Goal: Task Accomplishment & Management: Use online tool/utility

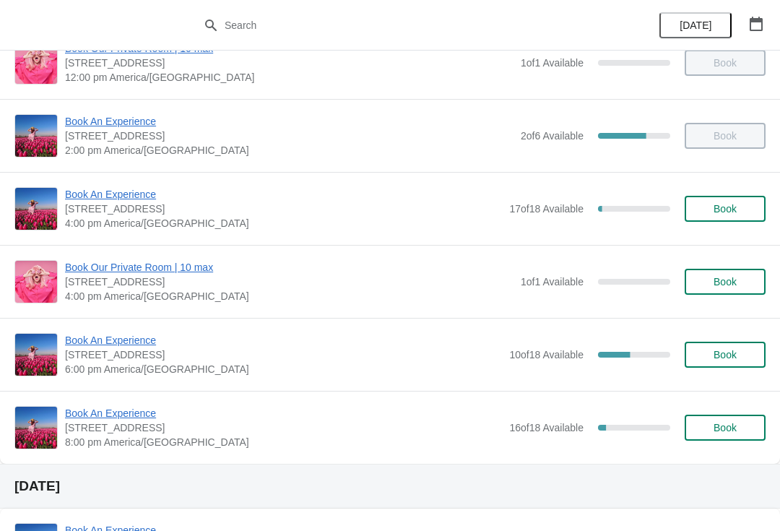
scroll to position [257, 0]
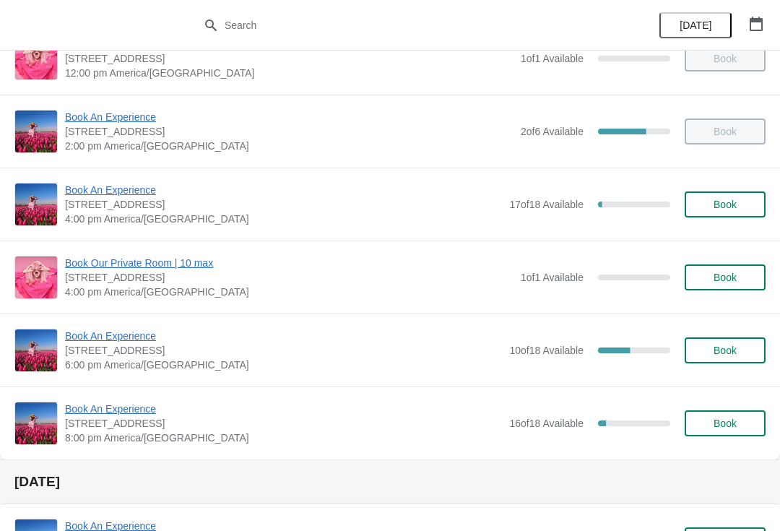
click at [124, 329] on span "Book An Experience" at bounding box center [283, 335] width 437 height 14
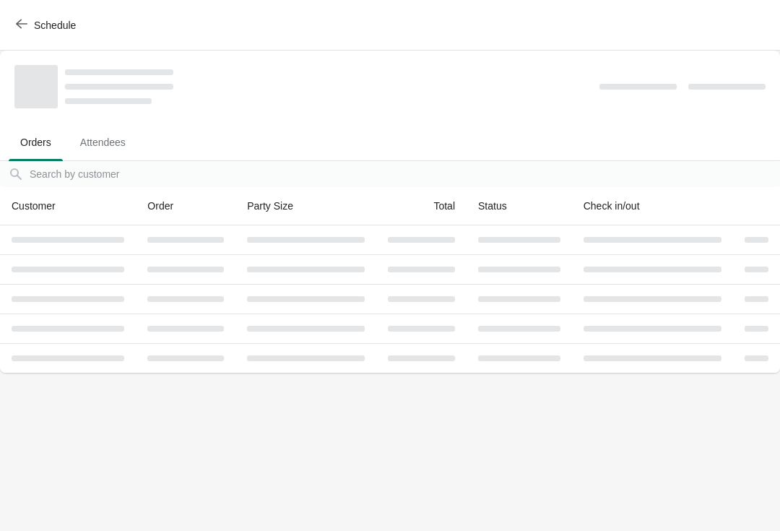
scroll to position [0, 0]
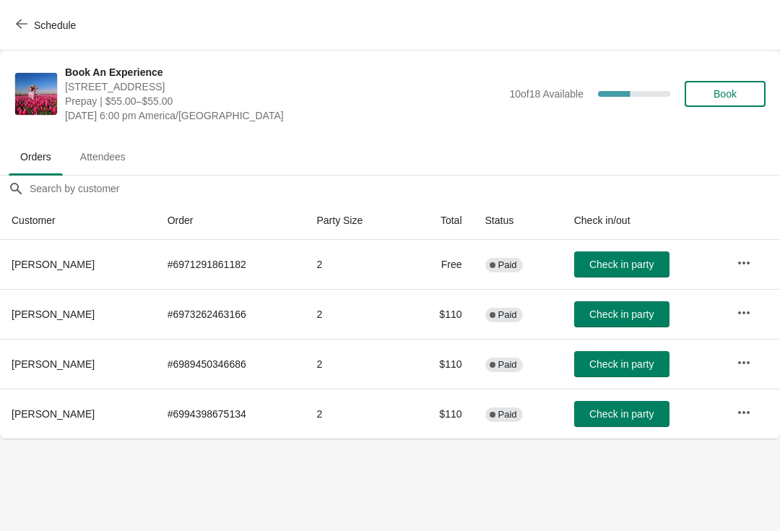
click at [35, 25] on span "Schedule" at bounding box center [55, 25] width 42 height 12
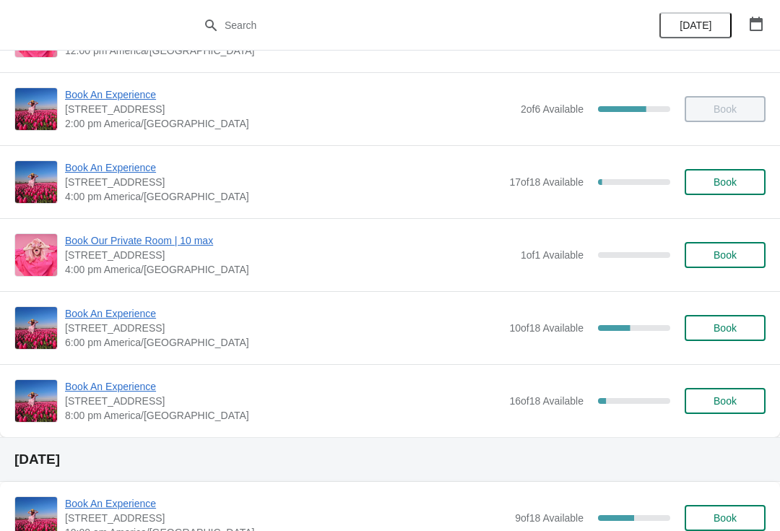
scroll to position [284, 0]
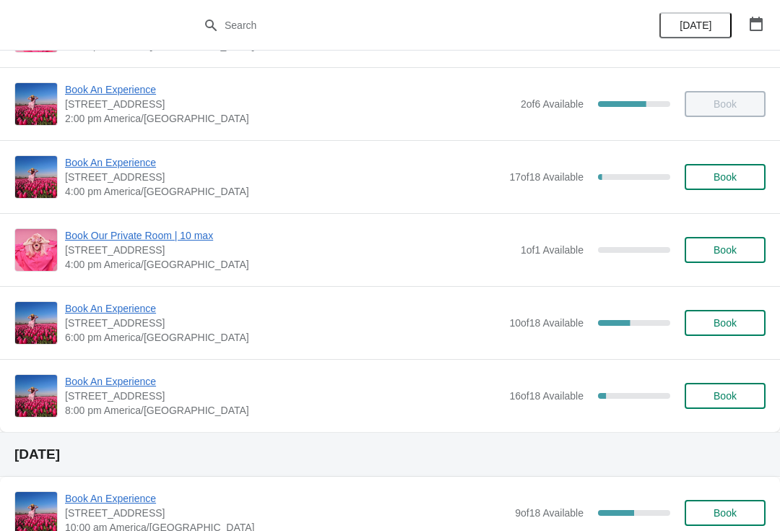
click at [90, 304] on span "Book An Experience" at bounding box center [283, 308] width 437 height 14
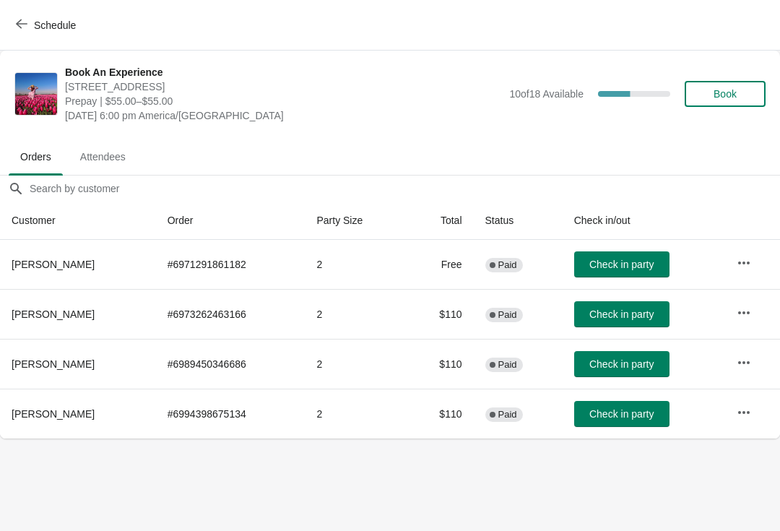
scroll to position [0, 0]
click at [20, 17] on button "Schedule" at bounding box center [47, 25] width 80 height 26
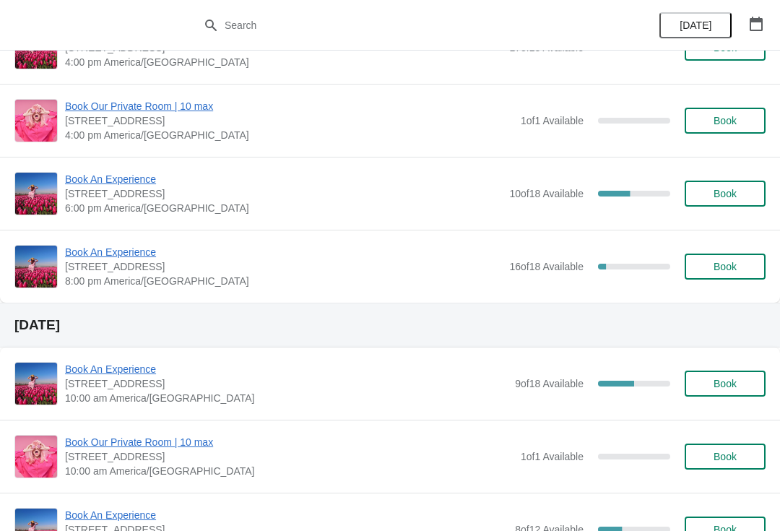
scroll to position [413, 0]
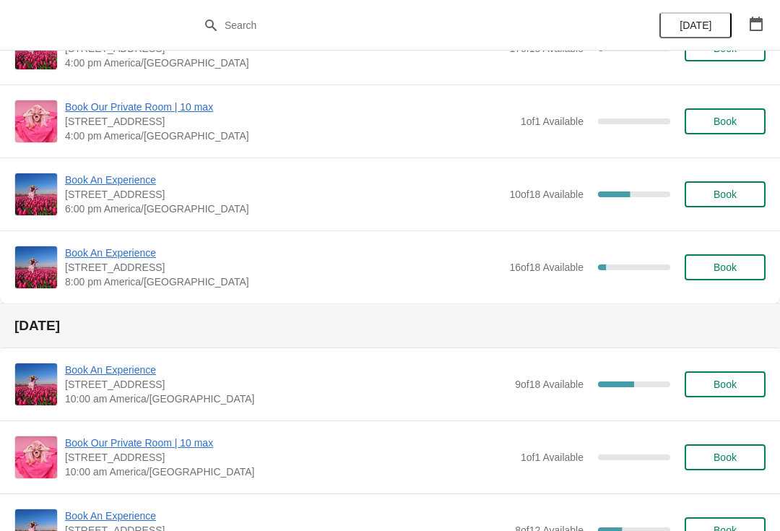
click at [124, 175] on span "Book An Experience" at bounding box center [283, 180] width 437 height 14
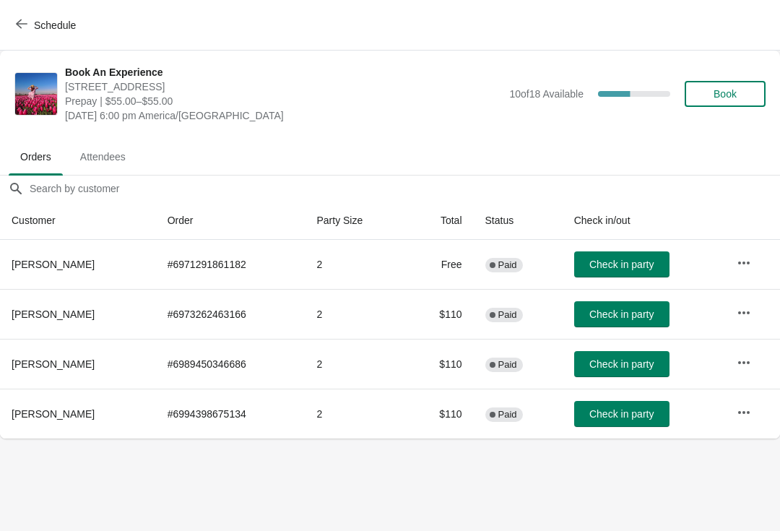
click at [746, 266] on icon "button" at bounding box center [743, 263] width 14 height 14
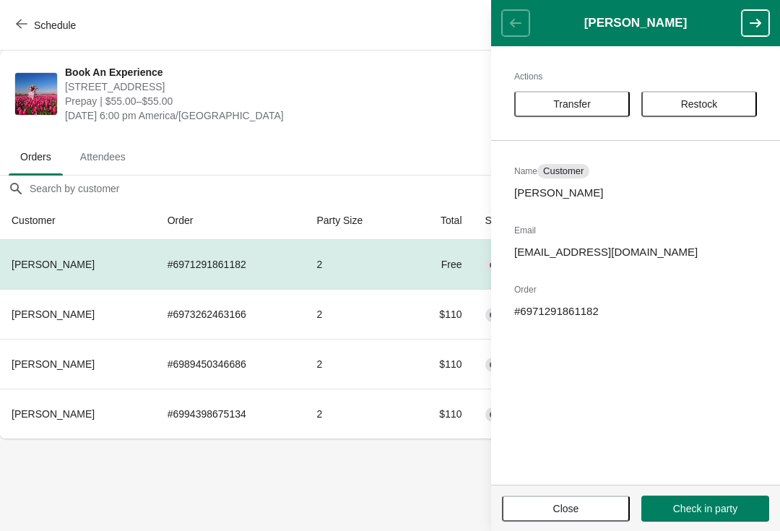
click at [556, 103] on span "Transfer" at bounding box center [572, 104] width 38 height 12
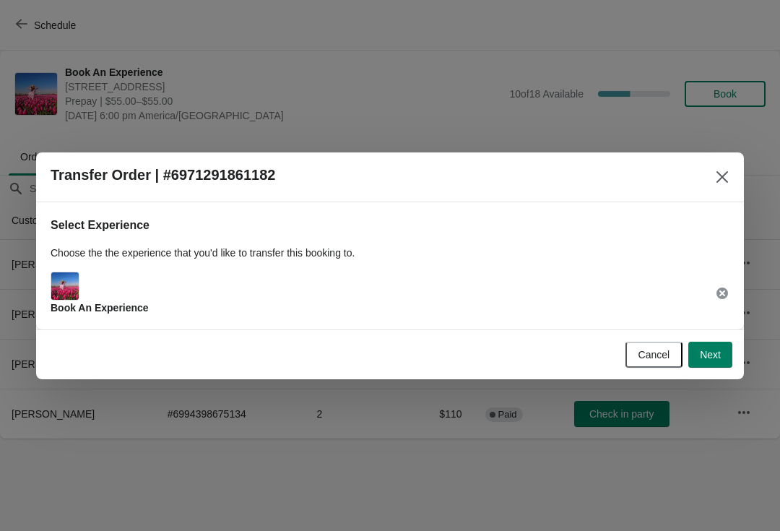
click at [728, 186] on button "Close" at bounding box center [722, 177] width 26 height 26
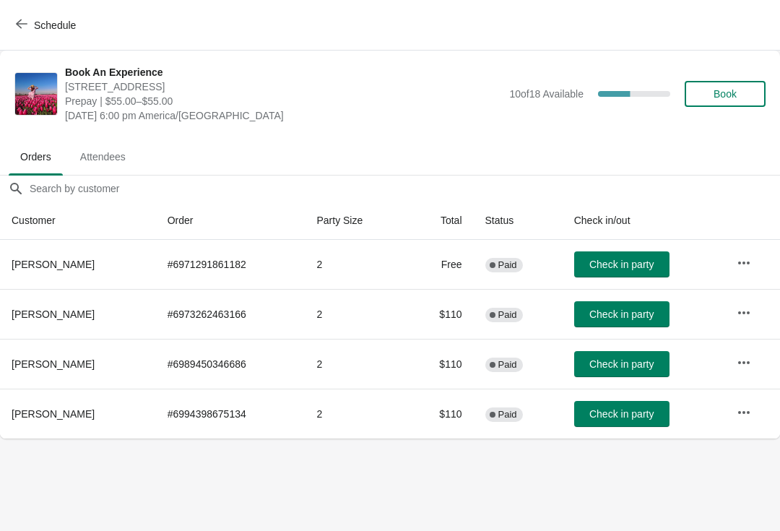
click at [742, 295] on td at bounding box center [752, 314] width 55 height 50
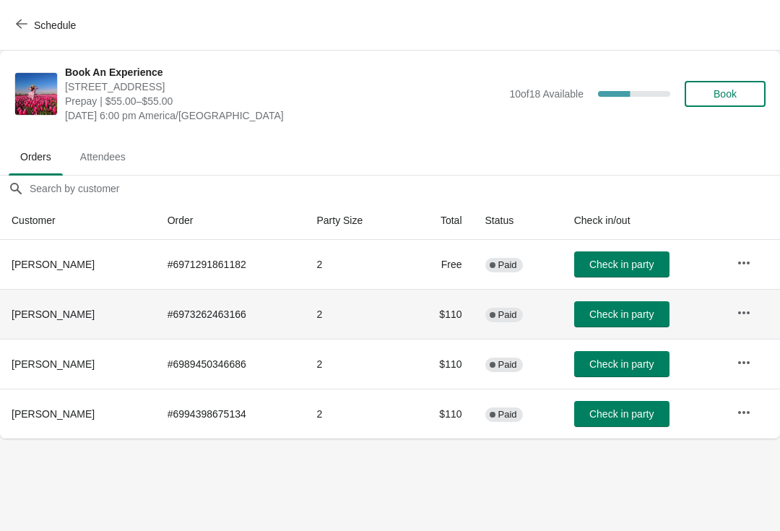
click at [740, 323] on button "button" at bounding box center [744, 313] width 26 height 26
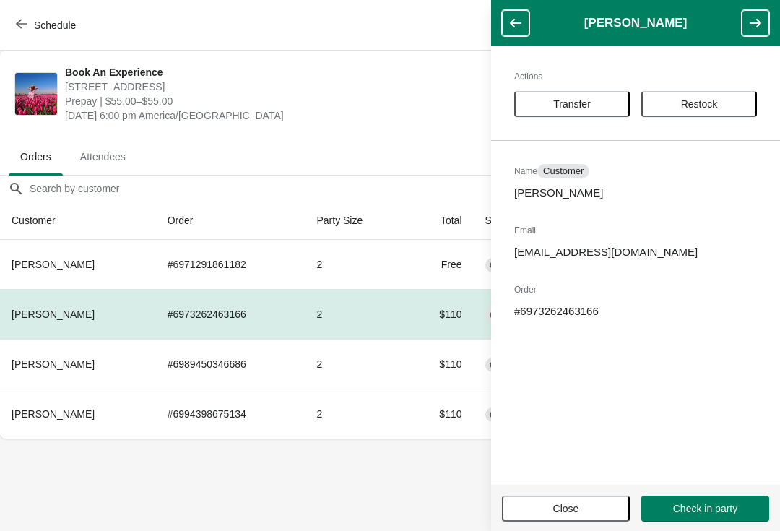
click at [580, 107] on span "Transfer" at bounding box center [572, 104] width 38 height 12
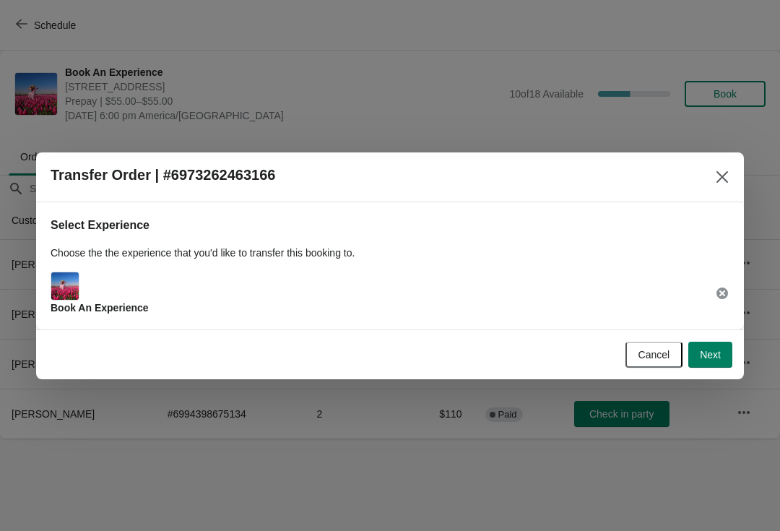
click at [700, 346] on button "Next" at bounding box center [710, 354] width 44 height 26
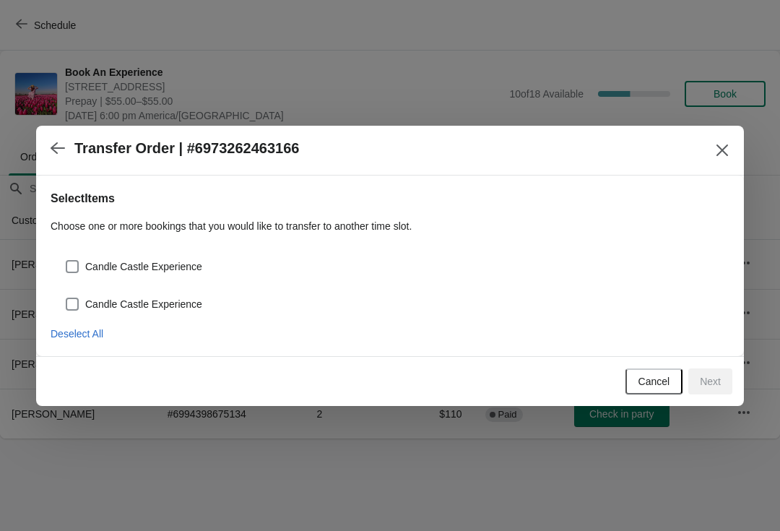
click at [81, 260] on label "Candle Castle Experience" at bounding box center [133, 266] width 137 height 20
click at [66, 260] on input "Candle Castle Experience" at bounding box center [66, 260] width 1 height 1
checkbox input "true"
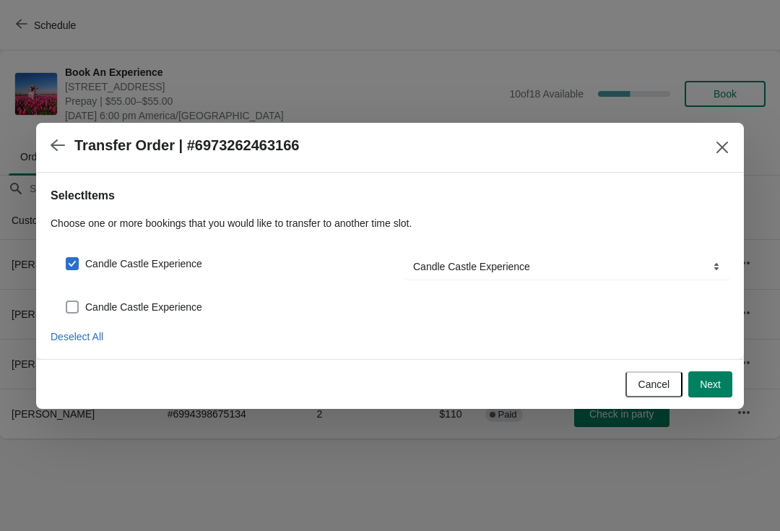
click at [67, 305] on span at bounding box center [72, 306] width 13 height 13
click at [66, 301] on input "Candle Castle Experience" at bounding box center [66, 300] width 1 height 1
checkbox input "true"
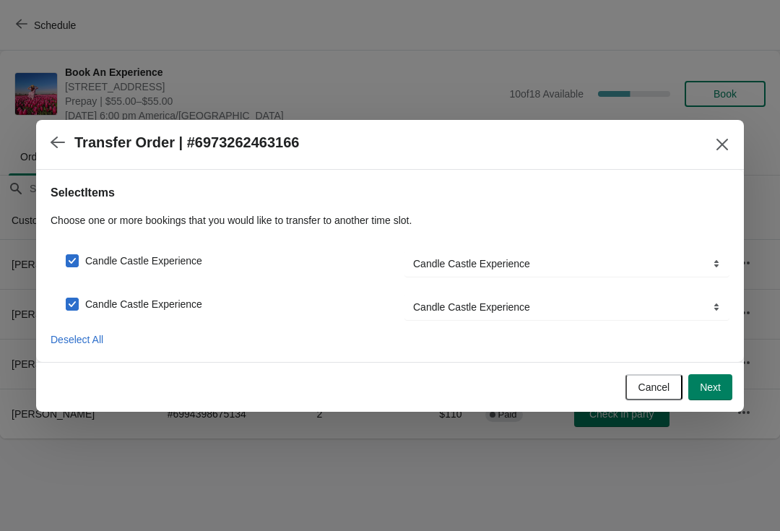
click at [715, 382] on span "Next" at bounding box center [710, 387] width 21 height 12
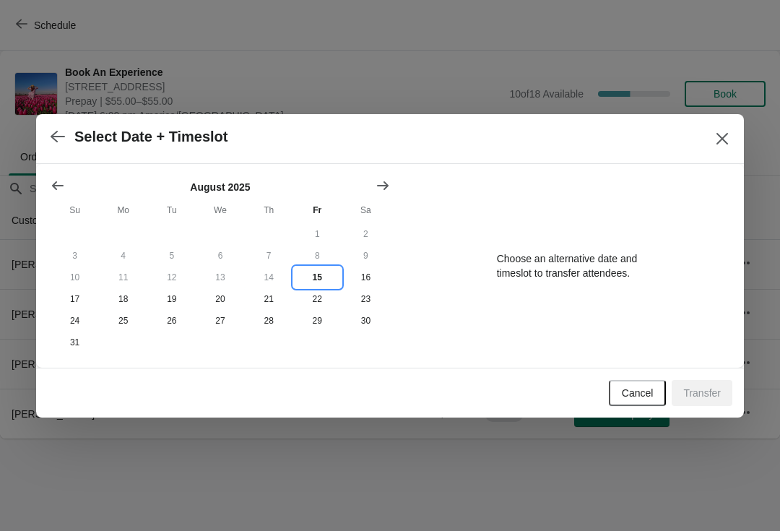
click at [312, 274] on button "15" at bounding box center [317, 277] width 48 height 22
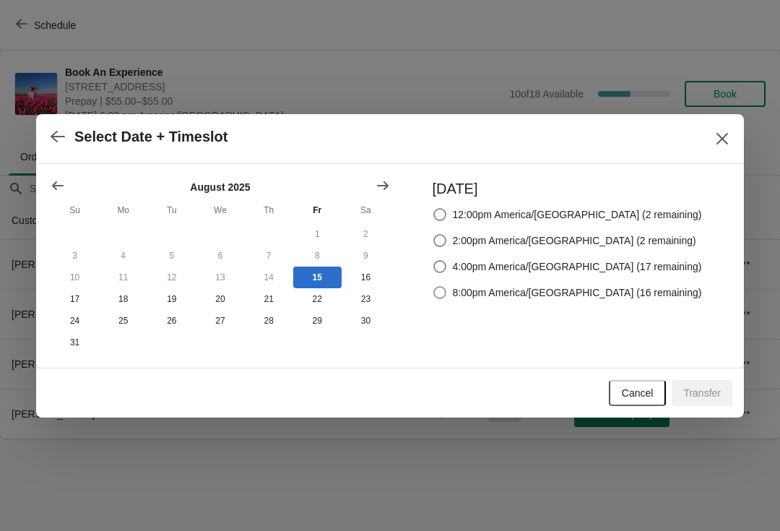
click at [446, 291] on span at bounding box center [439, 292] width 13 height 13
click at [434, 287] on input "8:00pm America/[GEOGRAPHIC_DATA] (16 remaining)" at bounding box center [433, 286] width 1 height 1
radio input "true"
click at [699, 395] on span "Transfer" at bounding box center [702, 393] width 38 height 12
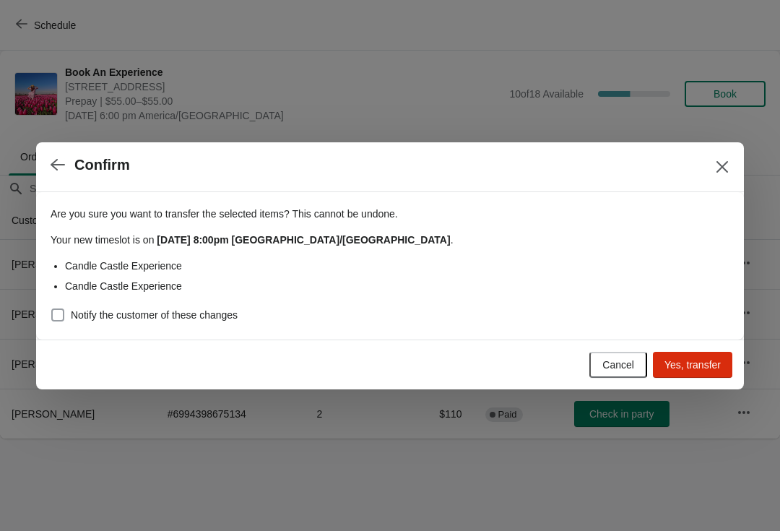
click at [74, 315] on span "Notify the customer of these changes" at bounding box center [154, 315] width 167 height 14
click at [52, 309] on input "Notify the customer of these changes" at bounding box center [51, 308] width 1 height 1
checkbox input "true"
click at [694, 357] on button "Yes, transfer" at bounding box center [692, 365] width 79 height 26
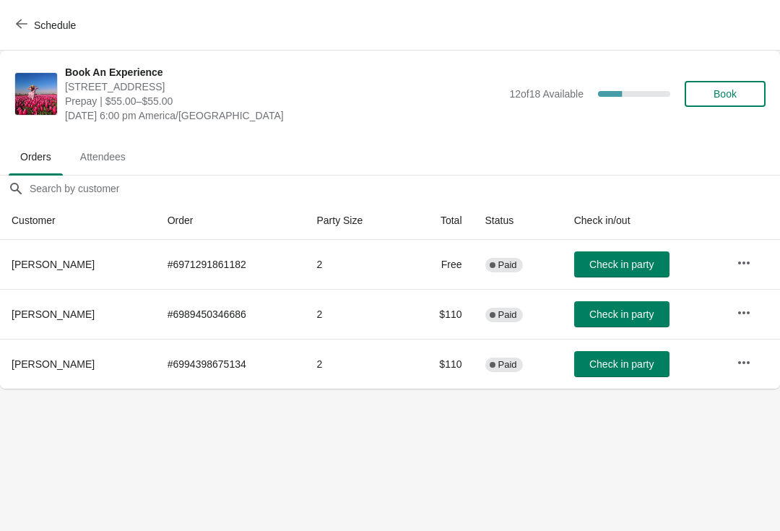
click at [25, 21] on icon "button" at bounding box center [22, 24] width 12 height 12
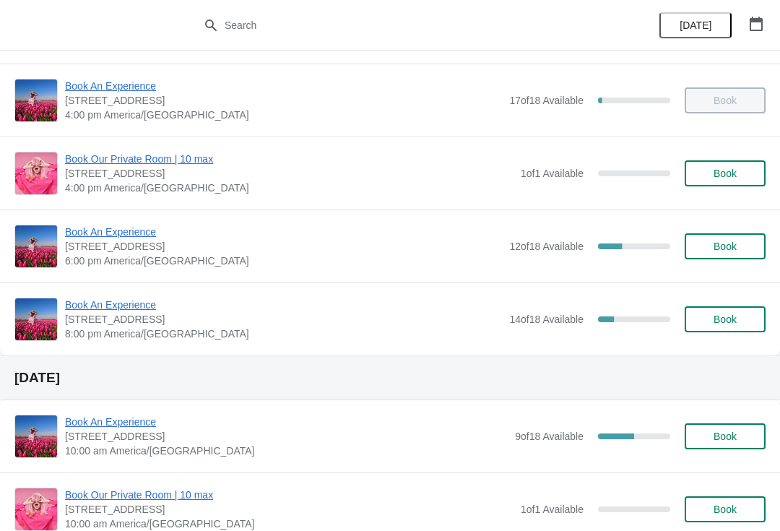
scroll to position [343, 0]
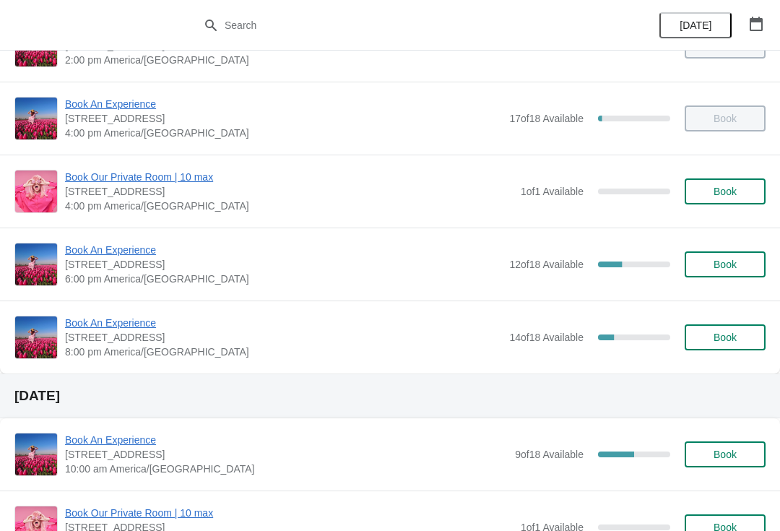
click at [108, 329] on span "Book An Experience" at bounding box center [283, 322] width 437 height 14
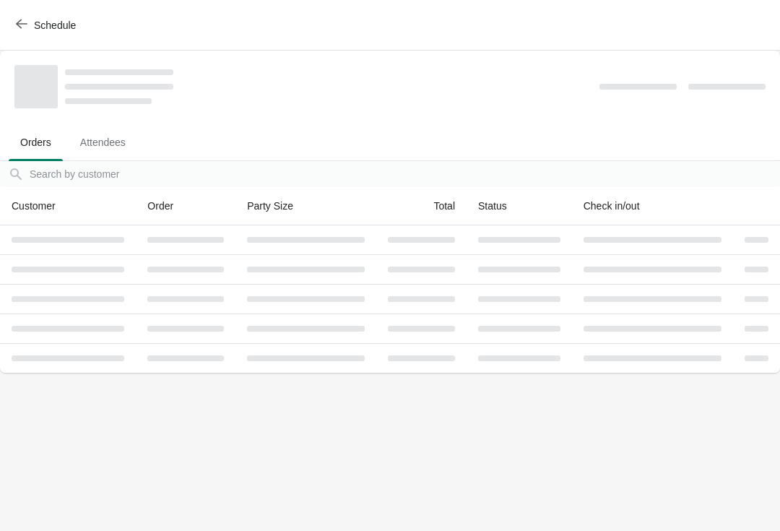
scroll to position [0, 0]
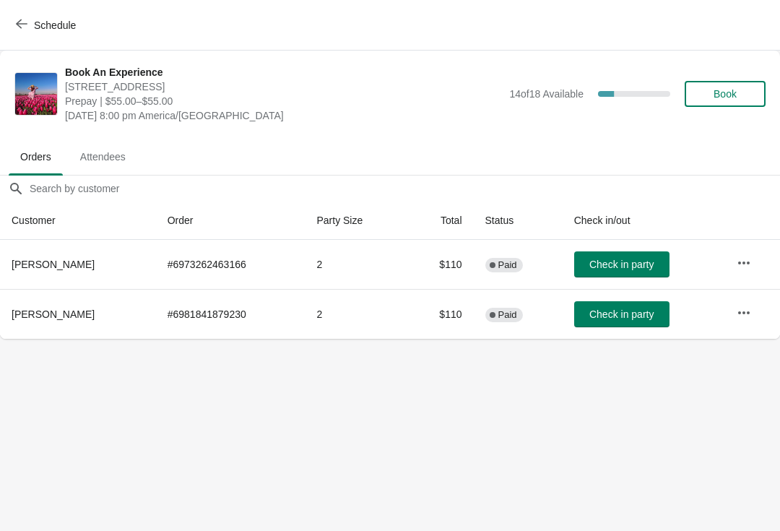
click at [18, 23] on icon "button" at bounding box center [22, 23] width 12 height 9
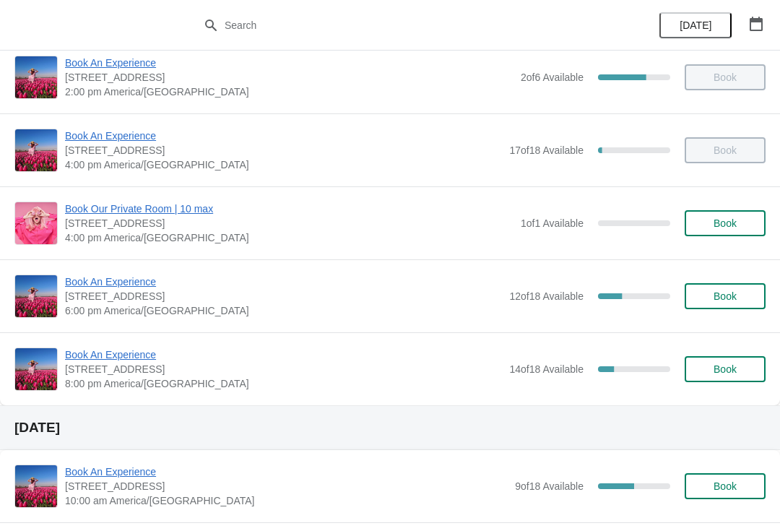
scroll to position [302, 0]
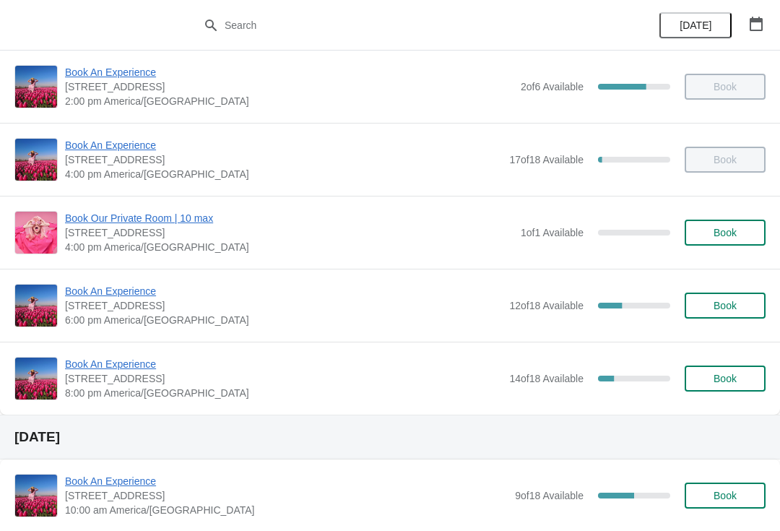
click at [97, 295] on span "Book An Experience" at bounding box center [283, 291] width 437 height 14
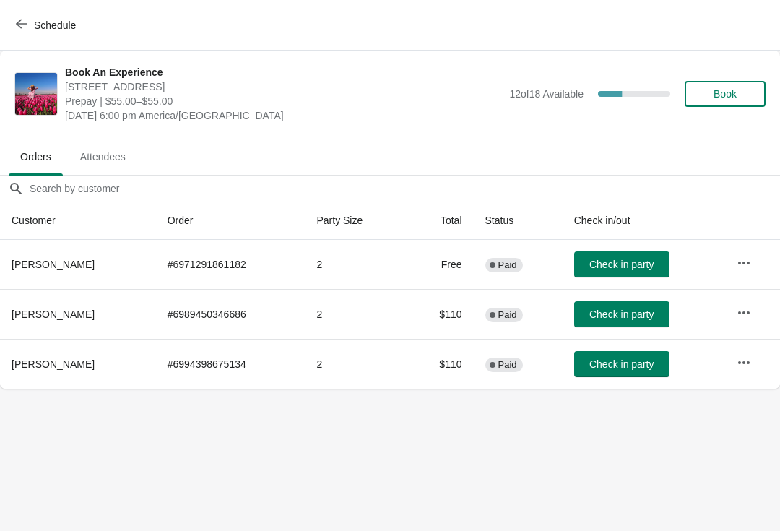
scroll to position [0, 0]
click at [64, 33] on button "Schedule" at bounding box center [47, 25] width 80 height 26
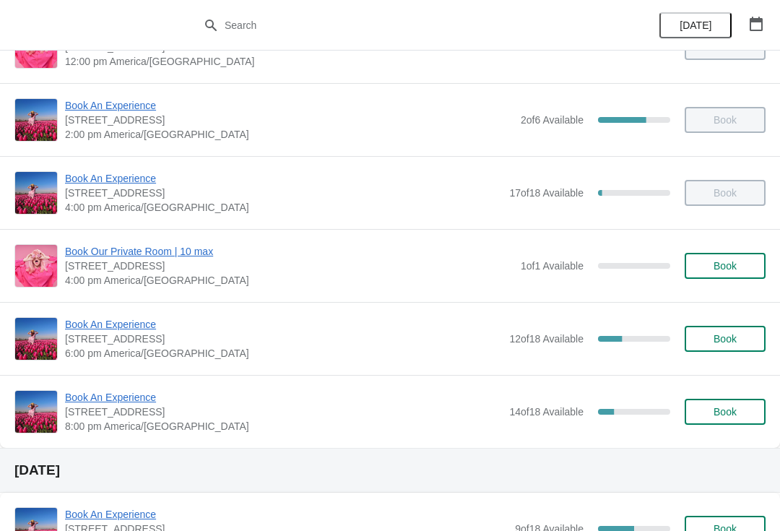
scroll to position [274, 0]
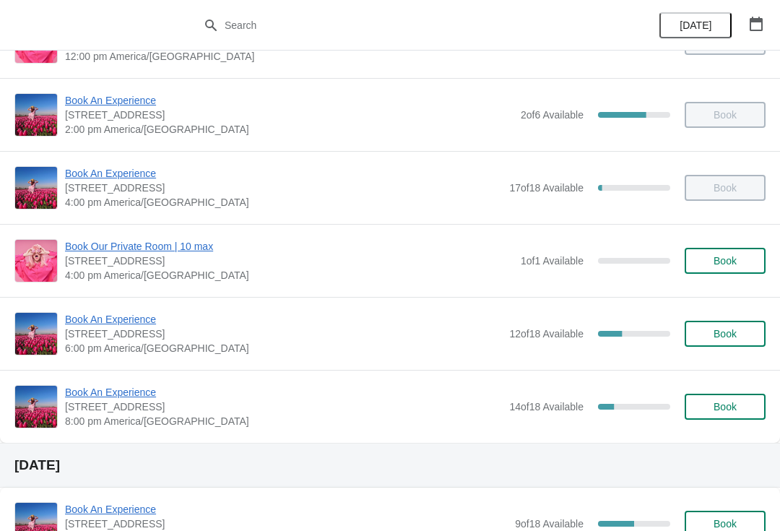
click at [139, 316] on span "Book An Experience" at bounding box center [283, 319] width 437 height 14
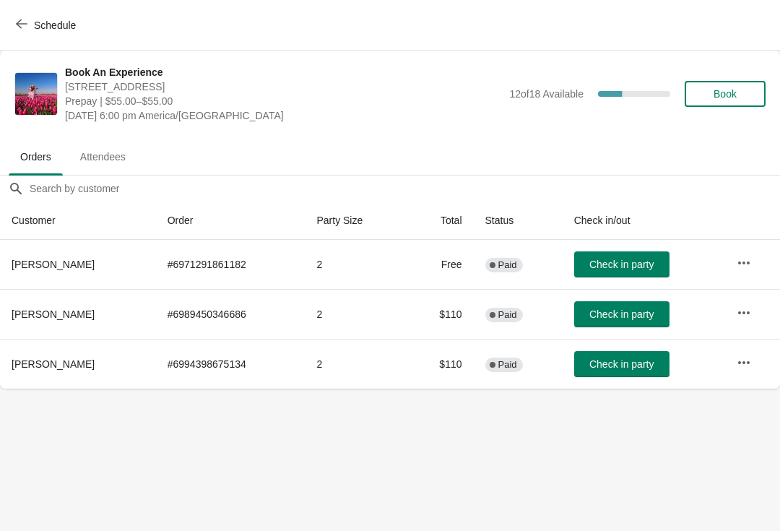
scroll to position [0, 0]
click at [640, 364] on span "Check in party" at bounding box center [621, 364] width 64 height 12
